Goal: Check status: Check status

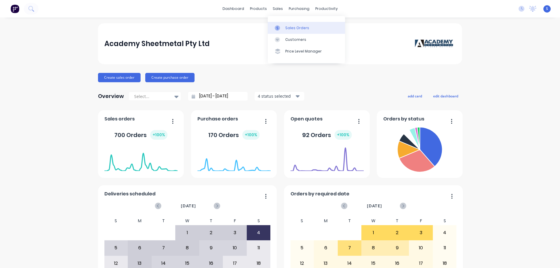
click at [283, 23] on link "Sales Orders" at bounding box center [306, 28] width 77 height 12
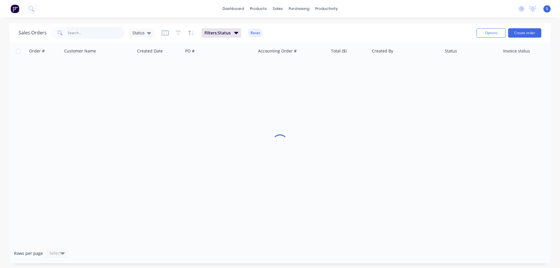
click at [96, 35] on input "text" at bounding box center [96, 33] width 57 height 12
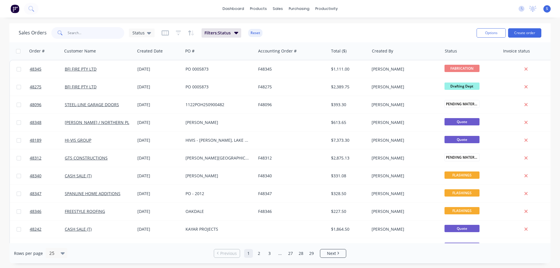
paste input "48049"
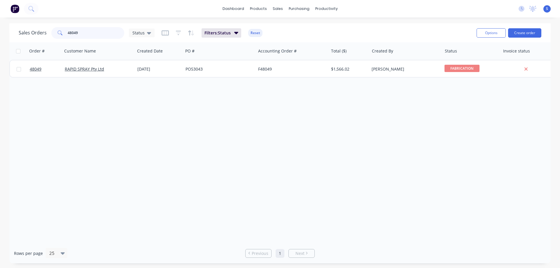
type input "48049"
click at [86, 70] on link "RAPID SPRAY Pty Ltd" at bounding box center [84, 69] width 39 height 6
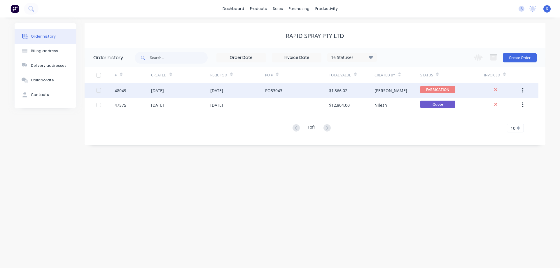
click at [191, 91] on div "[DATE]" at bounding box center [180, 90] width 59 height 15
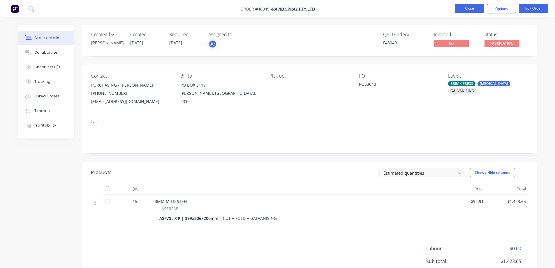
click at [475, 8] on button "Close" at bounding box center [469, 8] width 29 height 9
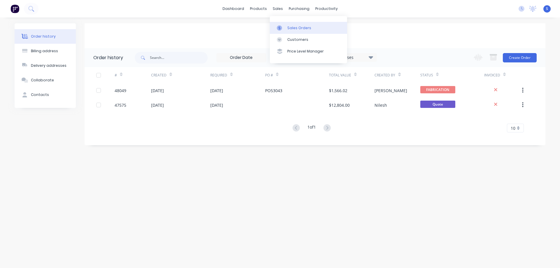
click at [292, 26] on div "Sales Orders" at bounding box center [299, 27] width 24 height 5
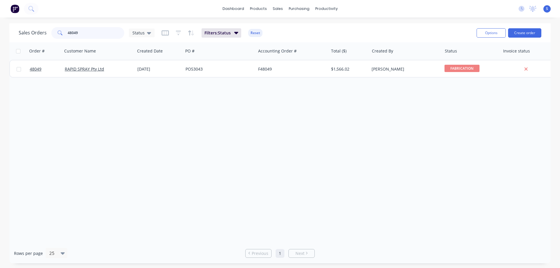
click at [86, 29] on input "48049" at bounding box center [96, 33] width 57 height 12
type input "44291"
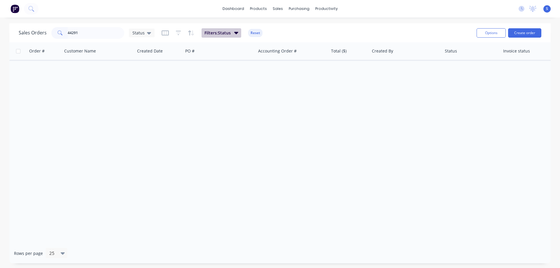
click at [224, 32] on span "Filters: Status" at bounding box center [217, 33] width 26 height 6
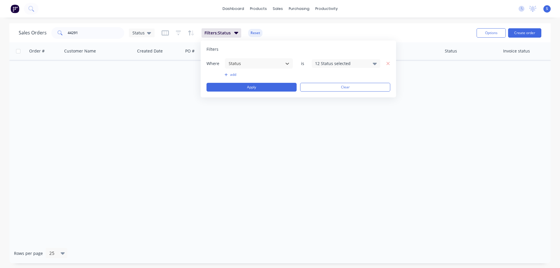
click at [333, 63] on div "12 Status selected" at bounding box center [341, 63] width 53 height 6
click at [330, 110] on div "Archived" at bounding box center [364, 107] width 70 height 6
click at [429, 29] on div "Sales Orders 44291 Status Filters: Status Reset" at bounding box center [245, 33] width 453 height 14
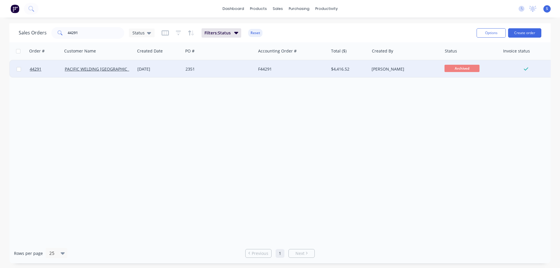
click at [208, 74] on div "2351" at bounding box center [219, 68] width 73 height 17
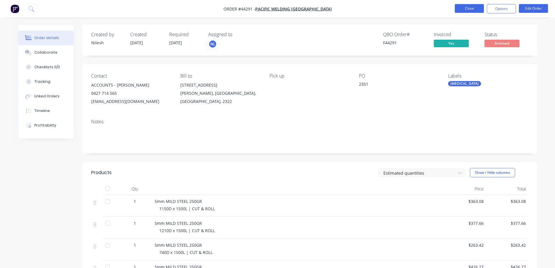
click at [469, 8] on button "Close" at bounding box center [469, 8] width 29 height 9
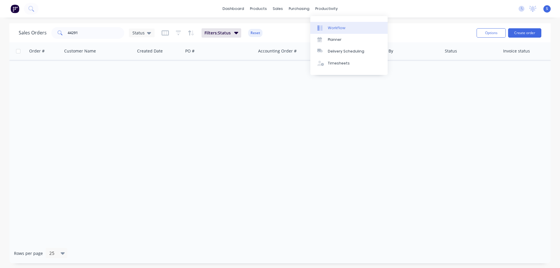
click at [336, 30] on div "Workflow" at bounding box center [336, 27] width 17 height 5
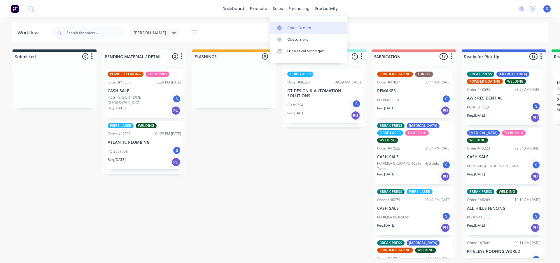
click at [283, 26] on div at bounding box center [281, 27] width 9 height 5
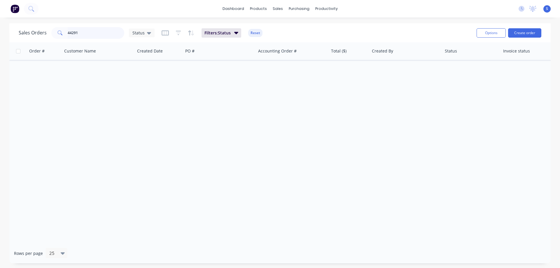
click at [86, 33] on input "44291" at bounding box center [96, 33] width 57 height 12
click at [72, 34] on input "44291" at bounding box center [96, 33] width 57 height 12
click at [83, 34] on input "44291" at bounding box center [96, 33] width 57 height 12
drag, startPoint x: 88, startPoint y: 34, endPoint x: 49, endPoint y: 34, distance: 39.0
click at [49, 34] on div "Sales Orders 44291 Status" at bounding box center [87, 33] width 136 height 12
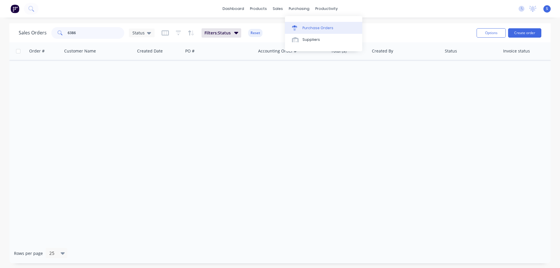
type input "6386"
click at [313, 24] on link "Purchase Orders" at bounding box center [323, 28] width 77 height 12
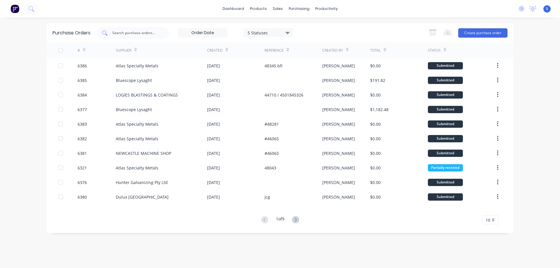
click at [130, 33] on input "text" at bounding box center [136, 33] width 48 height 6
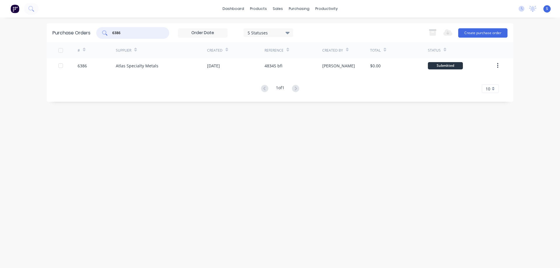
type input "6386"
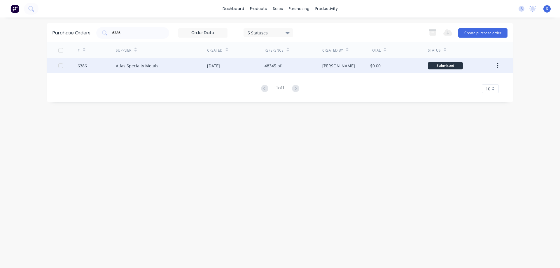
click at [175, 66] on div "Atlas Specialty Metals" at bounding box center [161, 65] width 91 height 15
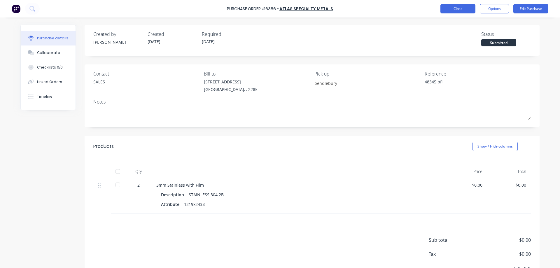
click at [456, 5] on button "Close" at bounding box center [457, 8] width 35 height 9
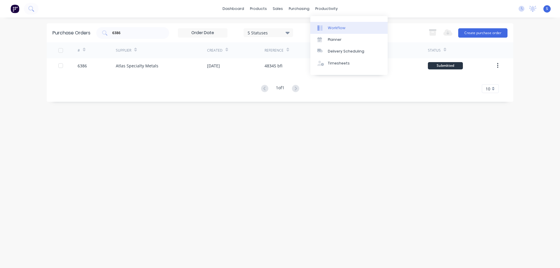
click at [340, 27] on div "Workflow" at bounding box center [336, 27] width 17 height 5
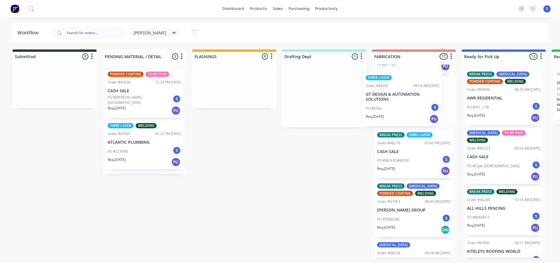
scroll to position [91, 0]
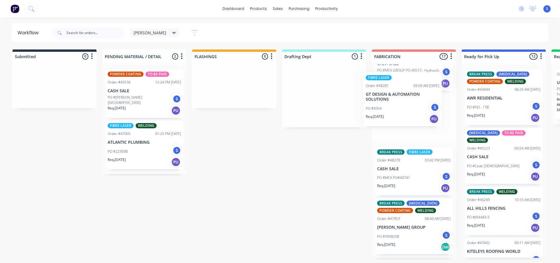
drag, startPoint x: 302, startPoint y: 106, endPoint x: 386, endPoint y: 107, distance: 83.3
click at [386, 107] on div "Submitted 0 Sort By Created date Required date Order number Customer name Most …" at bounding box center [482, 154] width 972 height 209
